Goal: Communication & Community: Answer question/provide support

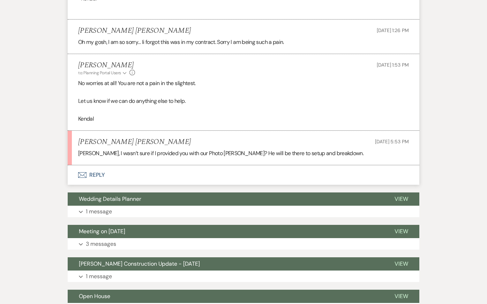
scroll to position [5404, 0]
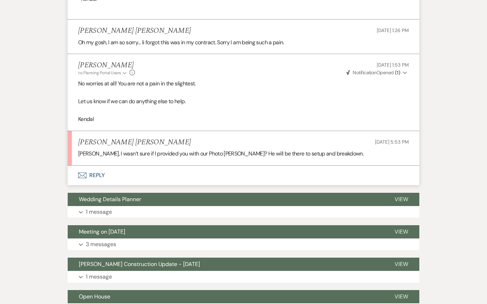
click at [178, 183] on button "Envelope Reply" at bounding box center [244, 176] width 352 height 20
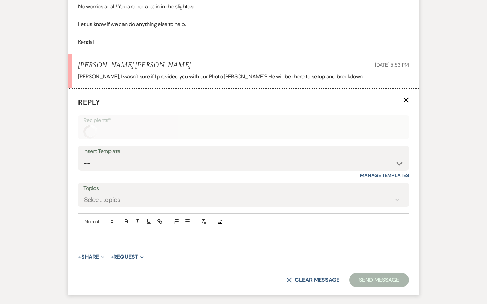
scroll to position [5506, 0]
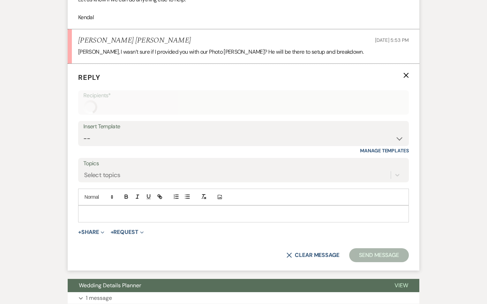
click at [108, 218] on p at bounding box center [244, 214] width 320 height 8
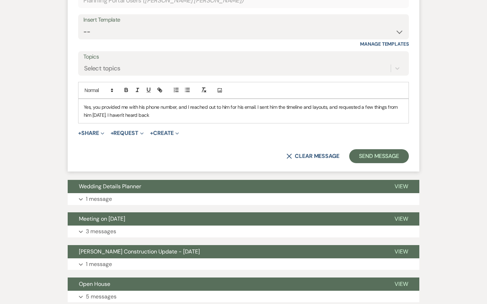
scroll to position [5515, 0]
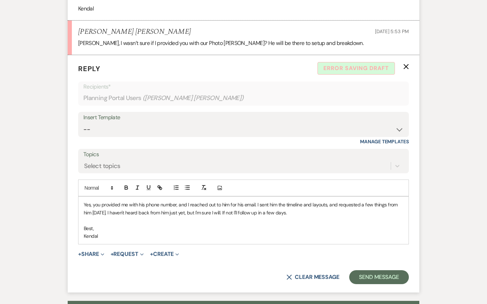
click at [181, 224] on p at bounding box center [244, 221] width 320 height 8
click at [373, 284] on button "Send Message" at bounding box center [379, 277] width 60 height 14
click at [173, 217] on p "Yes, you provided me with his phone number, and I reached out to him for his em…" at bounding box center [244, 209] width 320 height 16
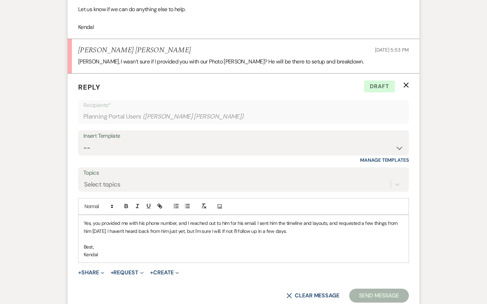
scroll to position [5503, 0]
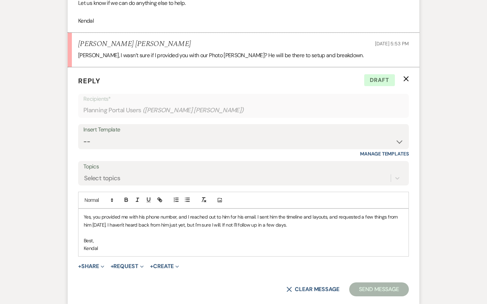
copy div "Yes, you provided me with his phone number, and I reached out to him for his em…"
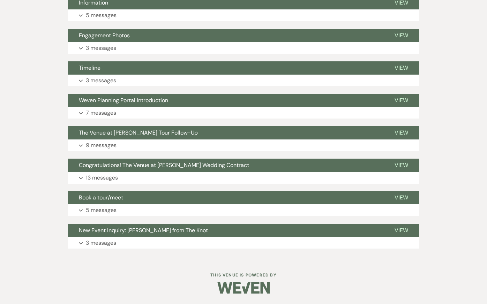
scroll to position [428, 0]
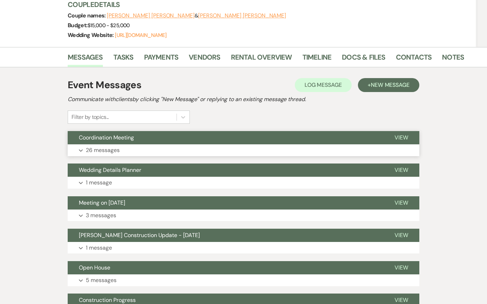
click at [135, 152] on button "Expand 26 messages" at bounding box center [244, 150] width 352 height 12
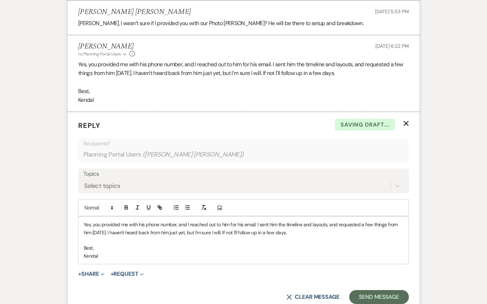
scroll to position [5537, 0]
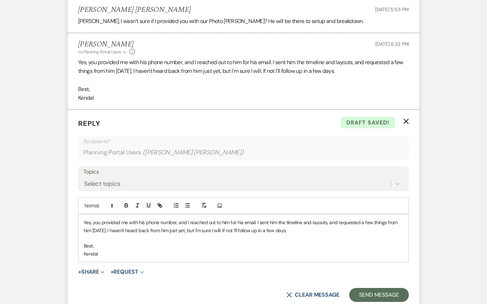
click at [405, 124] on icon "X" at bounding box center [406, 122] width 6 height 6
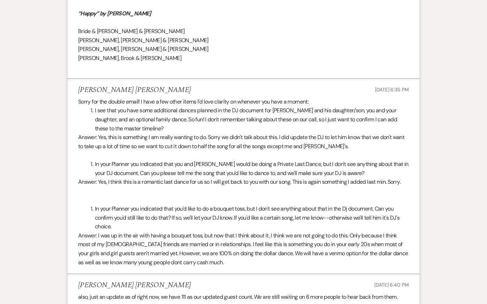
scroll to position [2625, 0]
